Goal: Manage account settings

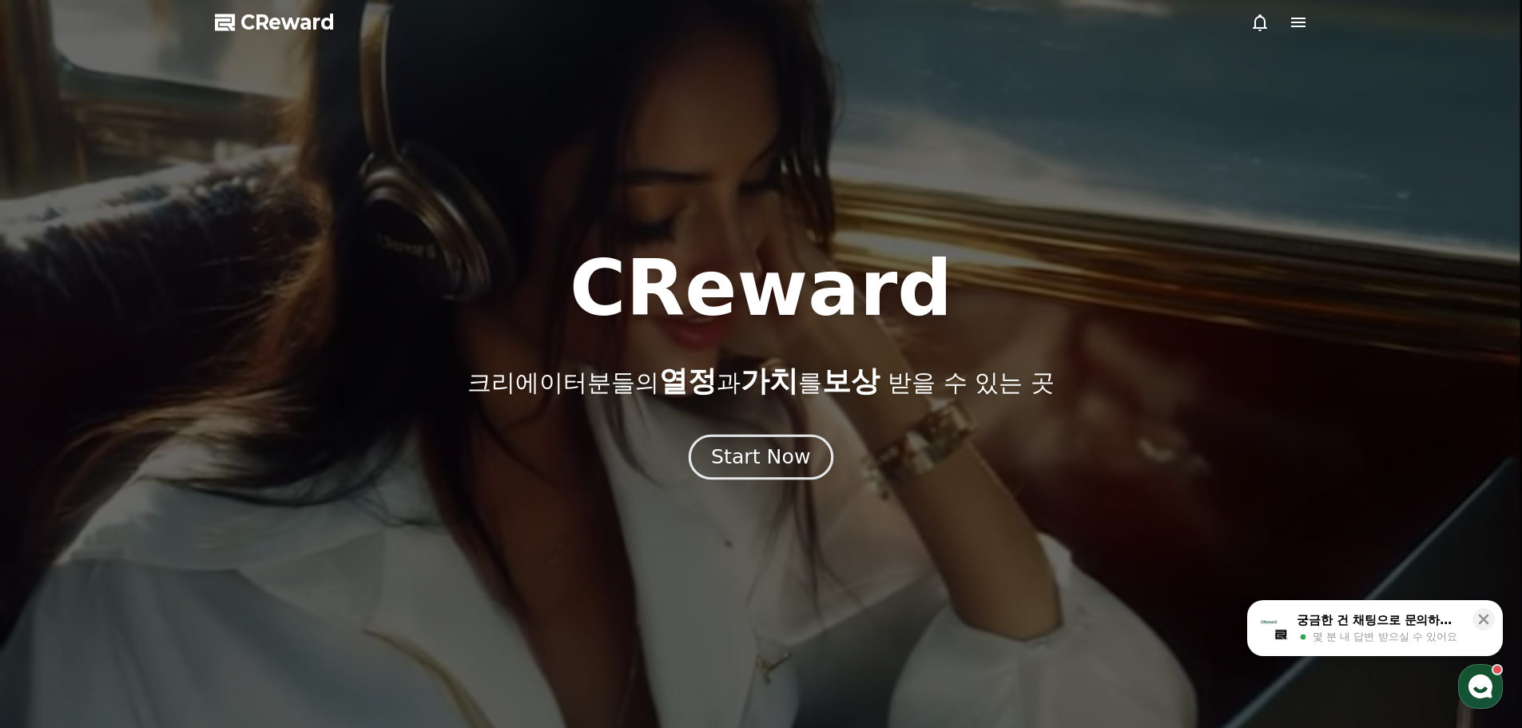
click at [729, 459] on div "Start Now" at bounding box center [760, 457] width 99 height 27
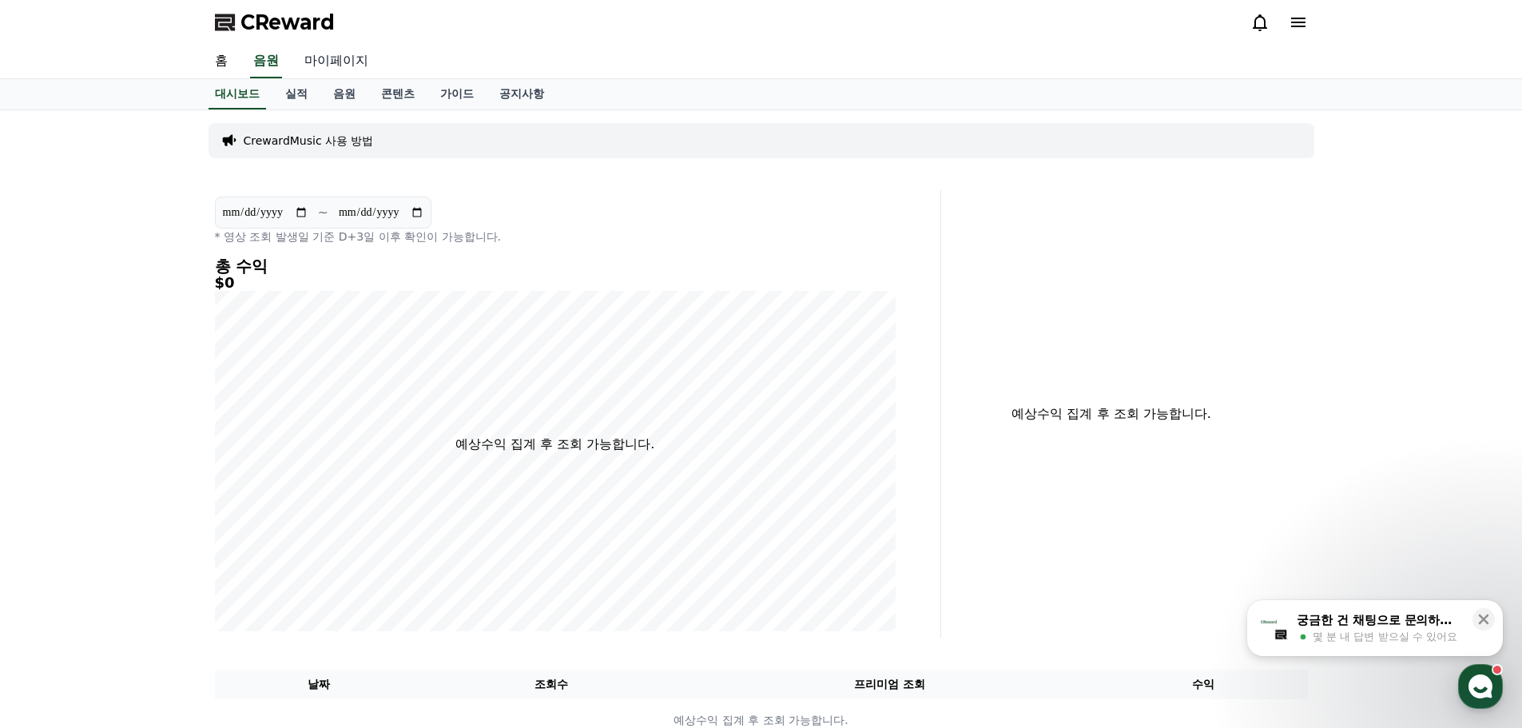
click at [332, 66] on link "마이페이지" at bounding box center [337, 62] width 90 height 34
select select "**********"
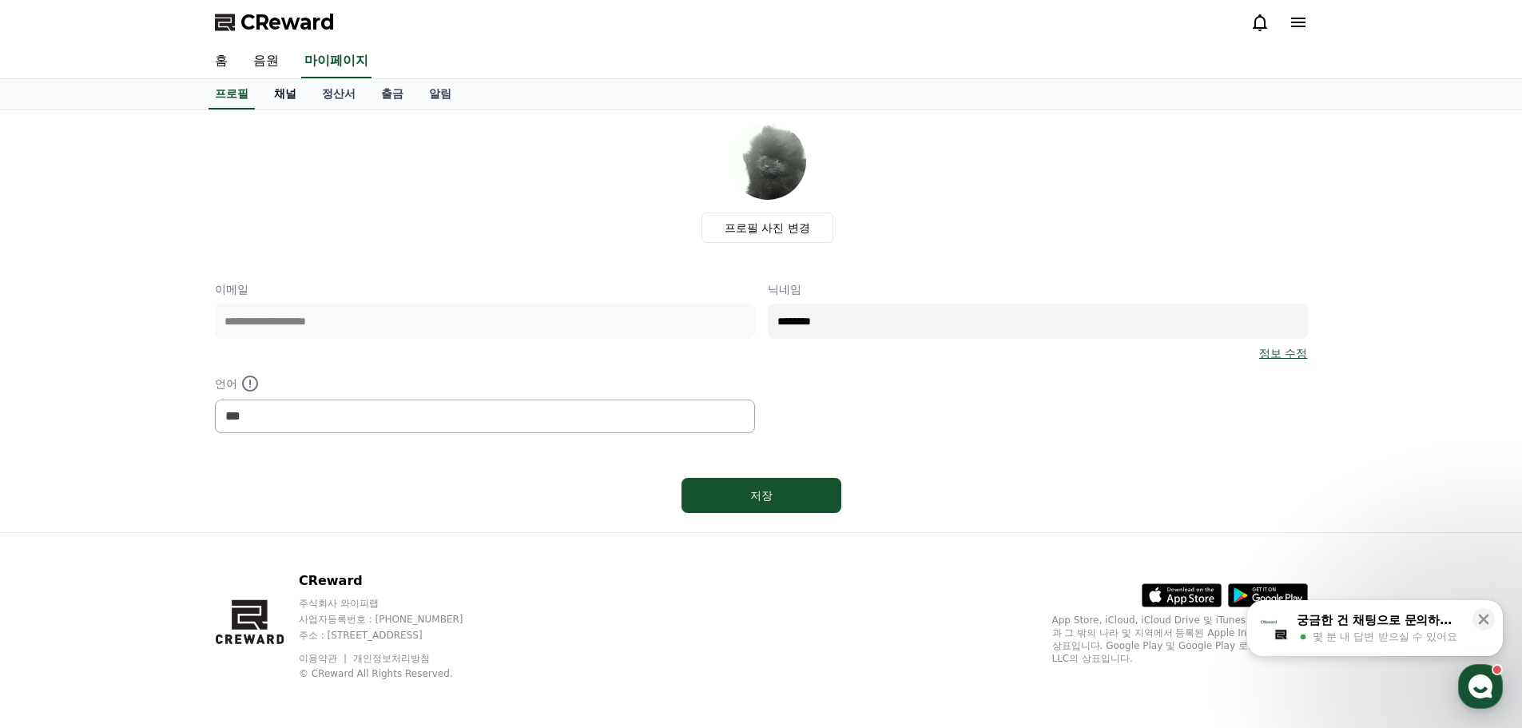
click at [286, 99] on link "채널" at bounding box center [285, 94] width 48 height 30
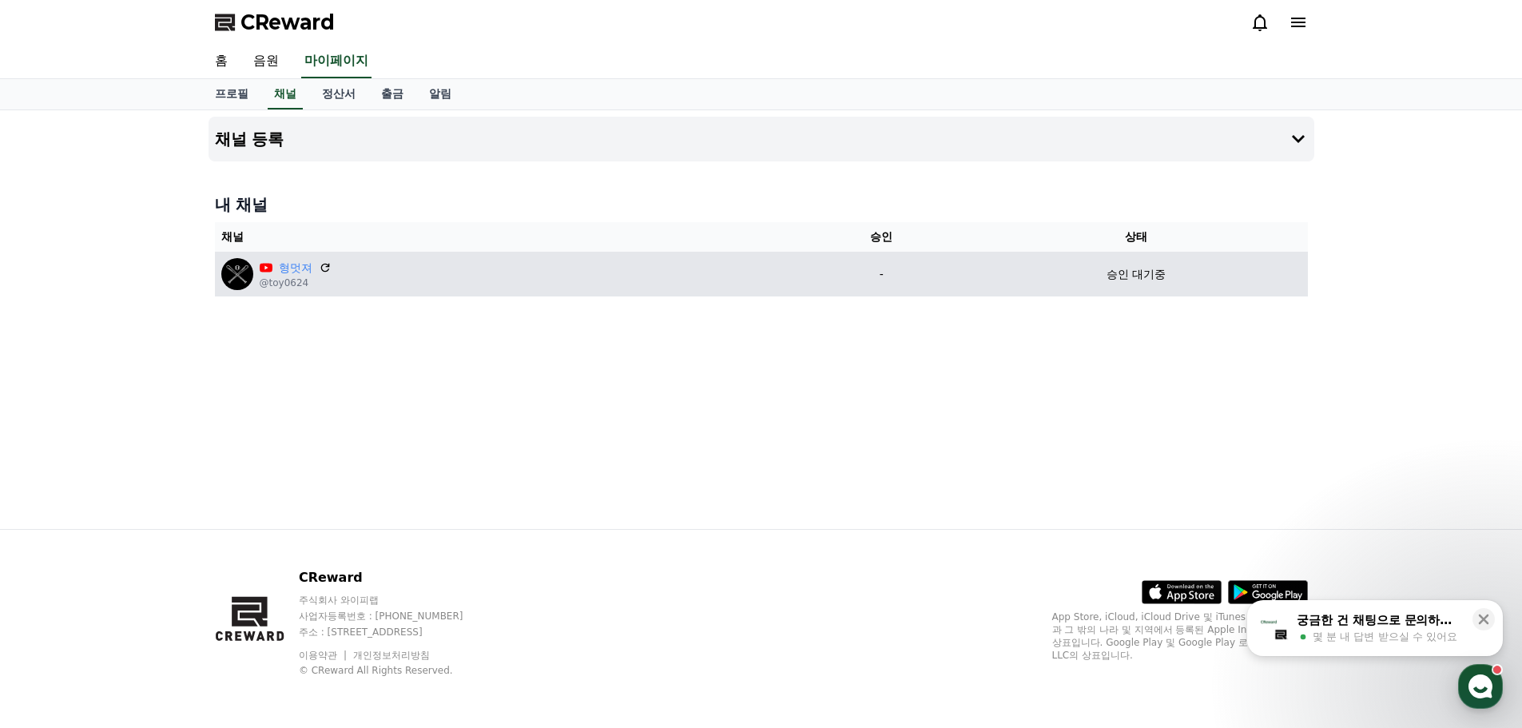
click at [921, 285] on td "-" at bounding box center [881, 274] width 167 height 45
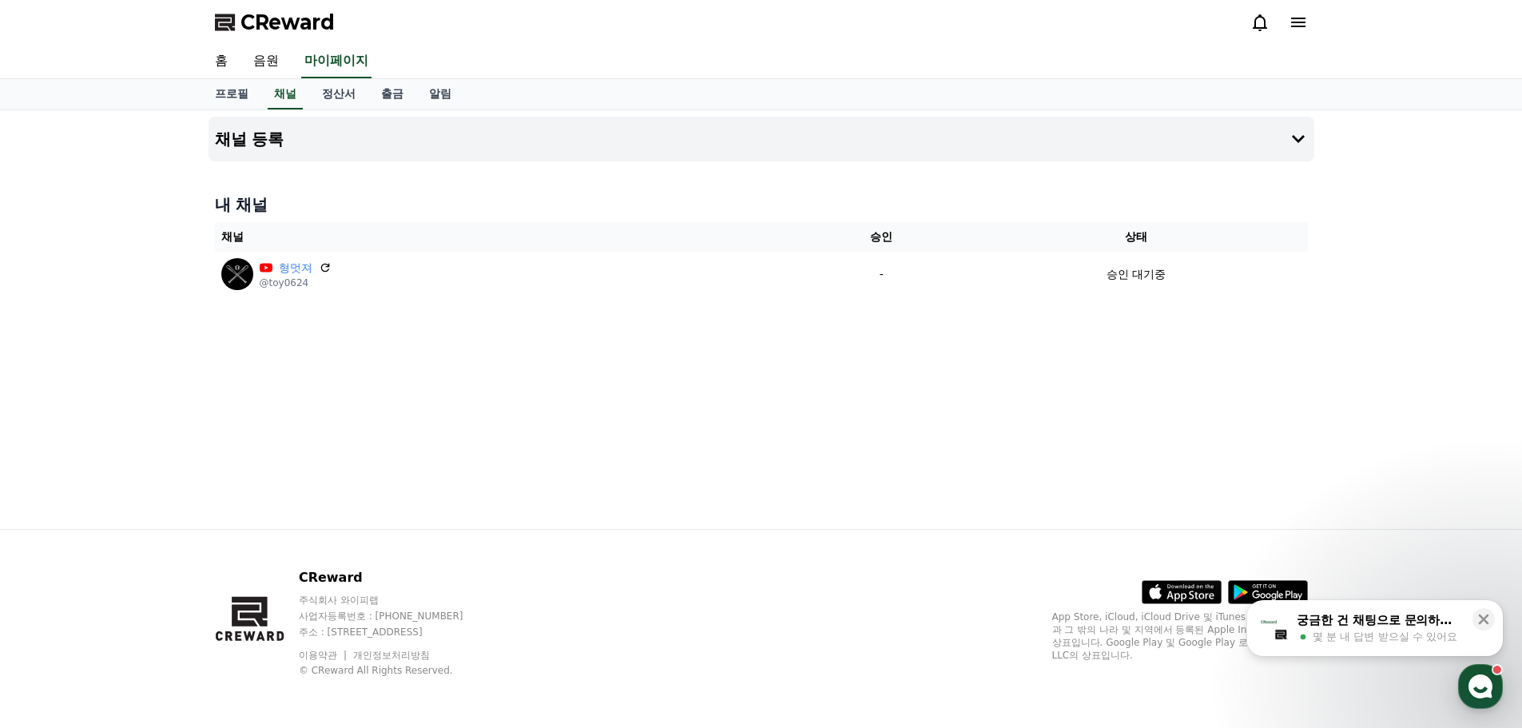
click at [1329, 138] on div "채널 등록 내 채널 채널 승인 상태 형멋져 @toy0624 - 승인 대기중" at bounding box center [761, 319] width 1522 height 419
click at [1299, 140] on icon at bounding box center [1298, 139] width 13 height 8
